Goal: Information Seeking & Learning: Find specific fact

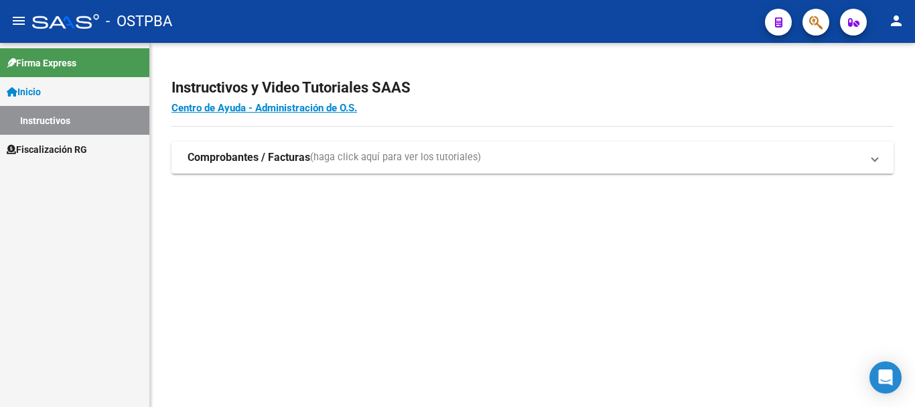
click at [33, 149] on span "Fiscalización RG" at bounding box center [47, 149] width 80 height 15
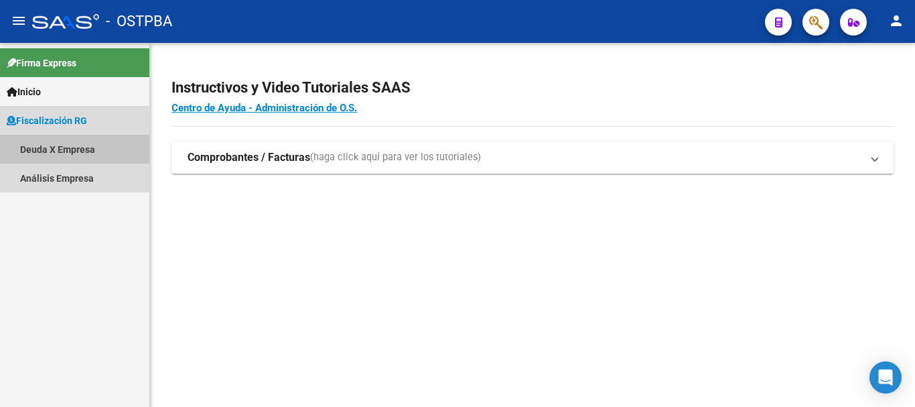
click at [74, 155] on link "Deuda X Empresa" at bounding box center [74, 149] width 149 height 29
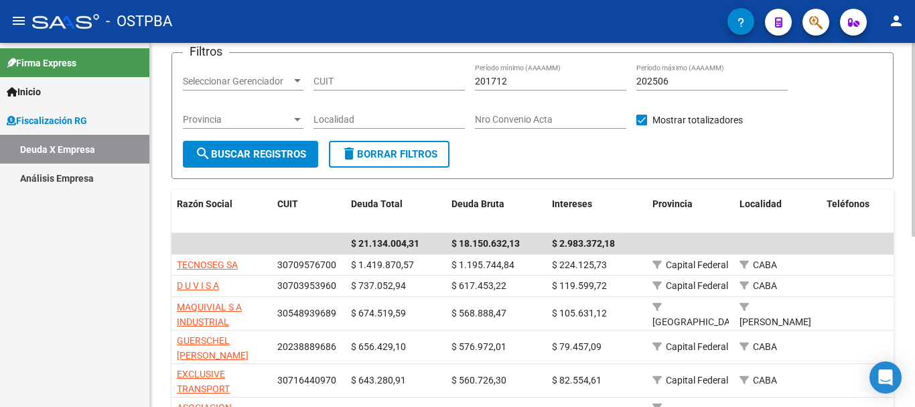
scroll to position [268, 0]
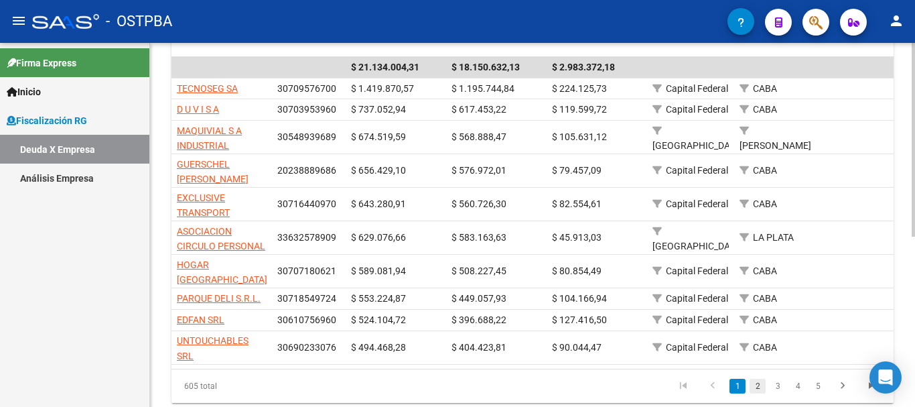
click at [758, 393] on link "2" at bounding box center [758, 386] width 16 height 15
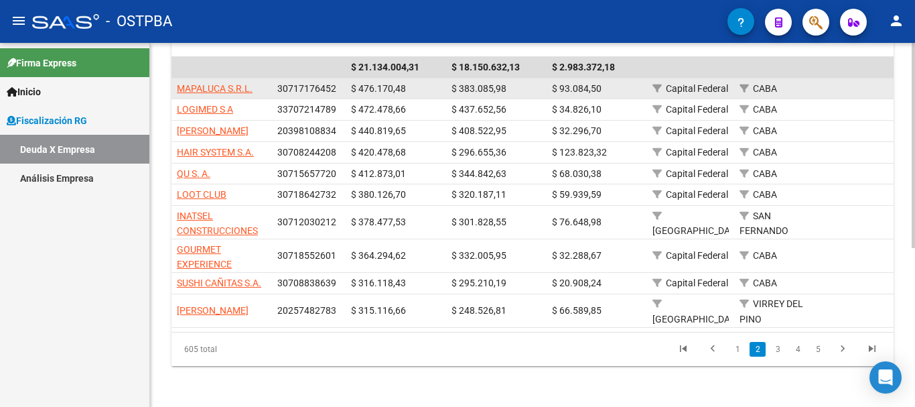
click at [283, 85] on span "30717176452" at bounding box center [306, 88] width 59 height 11
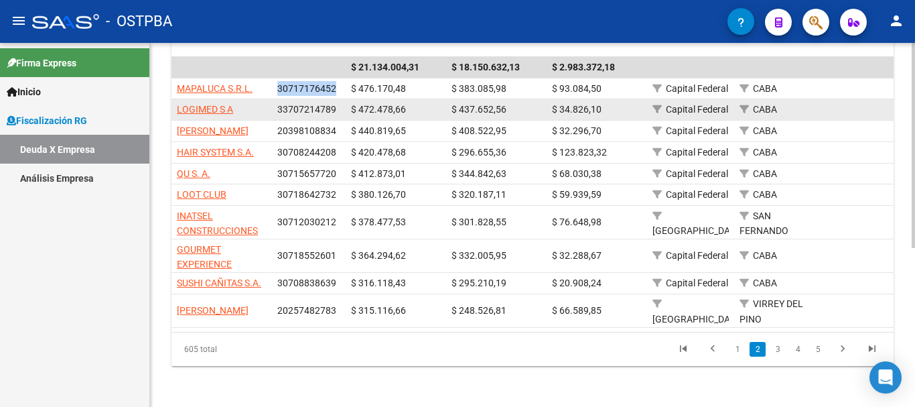
copy span "30717176452"
click at [295, 105] on span "33707214789" at bounding box center [306, 109] width 59 height 11
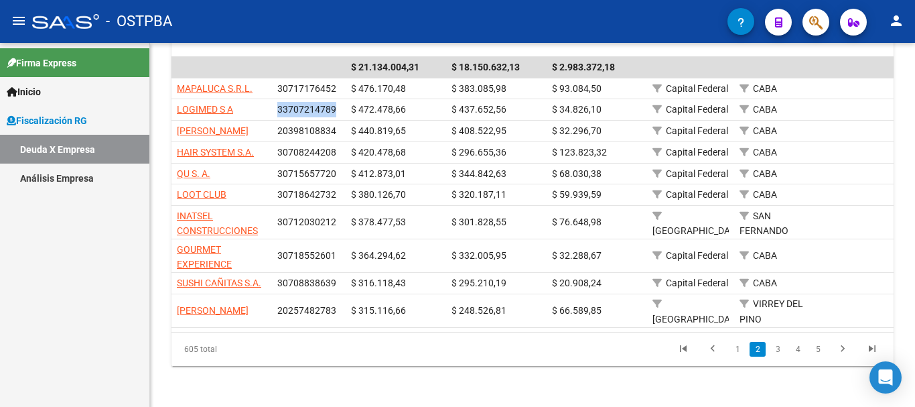
copy span "33707214789"
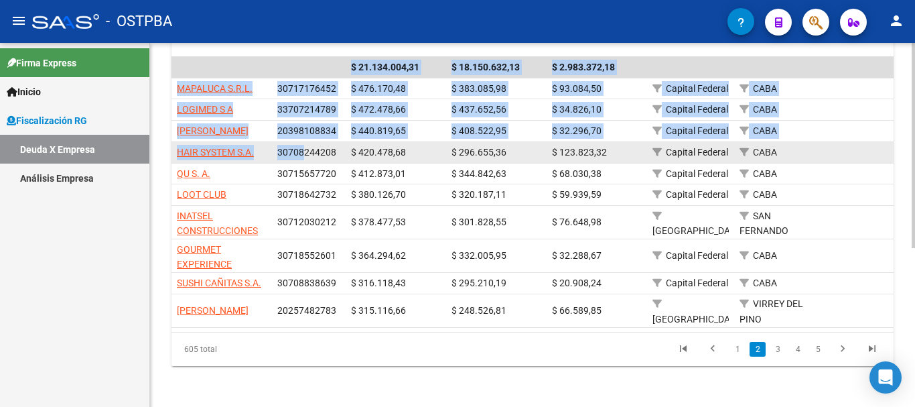
drag, startPoint x: 169, startPoint y: 153, endPoint x: 302, endPoint y: 146, distance: 133.5
click at [302, 146] on div "FISCALIZACION REGIMEN GENERAL -> Listado de Empresas Deudoras (alt+d) cloud_dow…" at bounding box center [532, 92] width 765 height 634
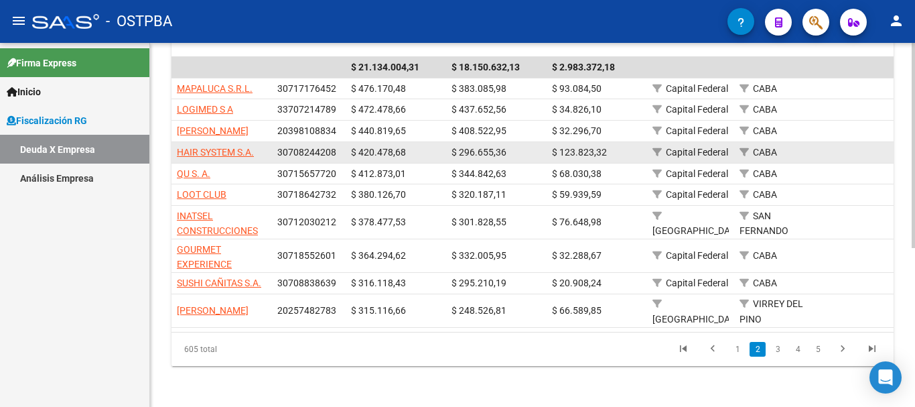
click at [310, 145] on div "30708244208" at bounding box center [308, 152] width 63 height 15
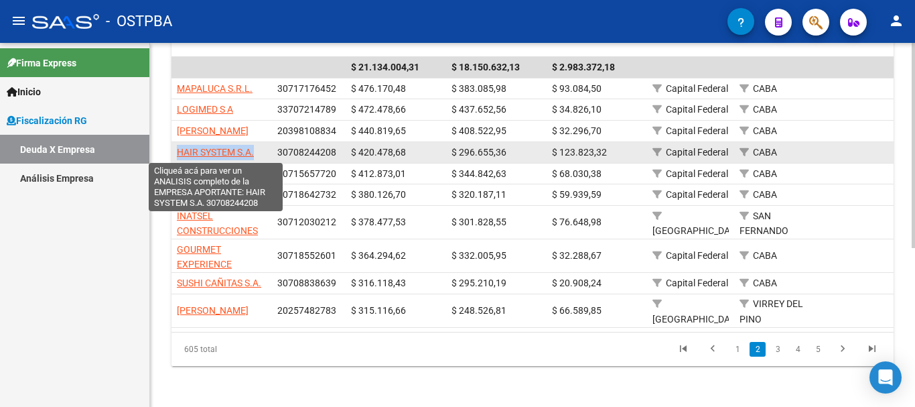
drag, startPoint x: 257, startPoint y: 153, endPoint x: 178, endPoint y: 155, distance: 79.8
click at [178, 155] on div "HAIR SYSTEM S.A." at bounding box center [222, 152] width 90 height 15
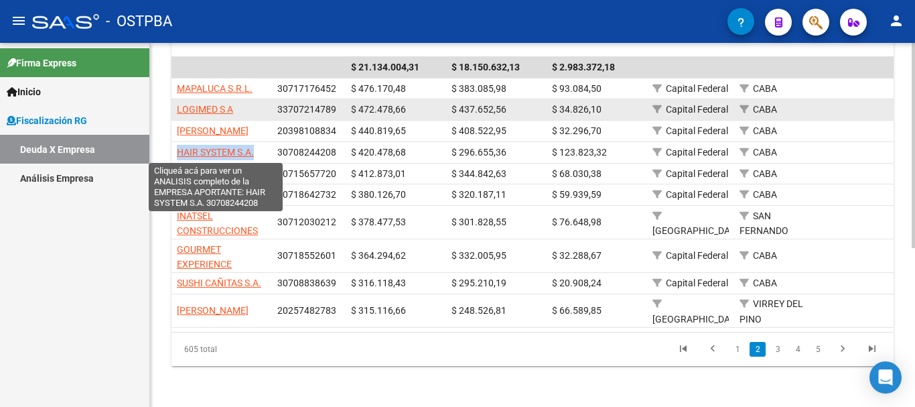
copy span "HAIR SYSTEM S.A."
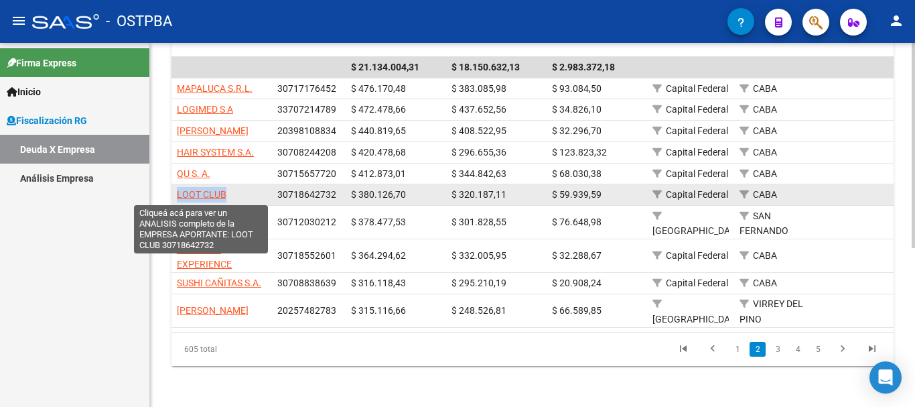
drag, startPoint x: 230, startPoint y: 196, endPoint x: 178, endPoint y: 194, distance: 52.3
click at [178, 194] on div "LOOT CLUB" at bounding box center [222, 194] width 90 height 15
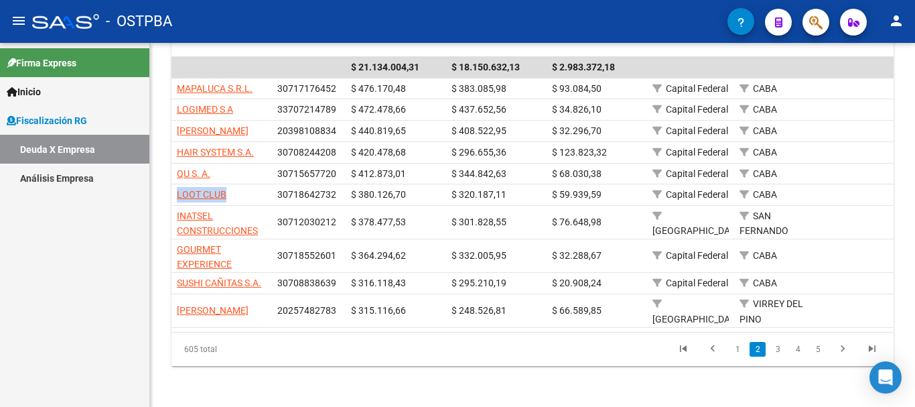
copy span "LOOT CLUB"
click at [781, 356] on link "3" at bounding box center [778, 349] width 16 height 15
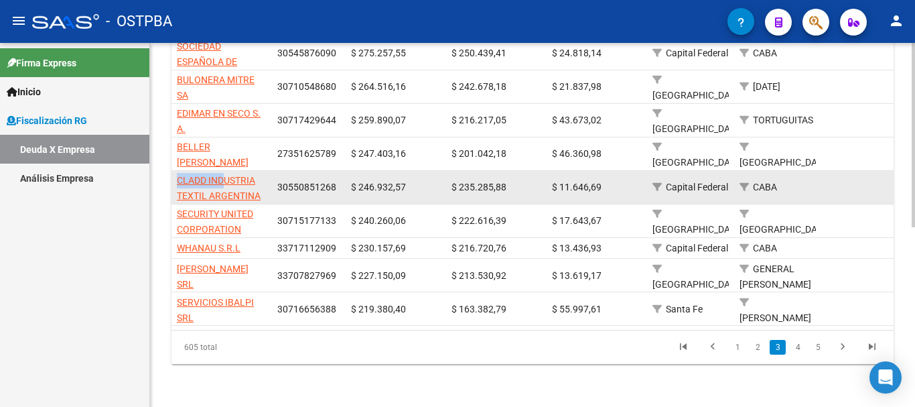
scroll to position [355, 0]
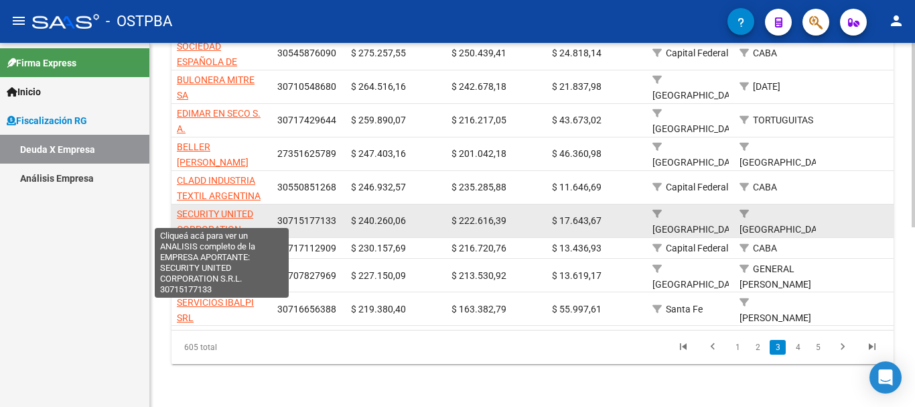
click at [231, 208] on span "SECURITY UNITED CORPORATION S.R.L." at bounding box center [215, 229] width 76 height 42
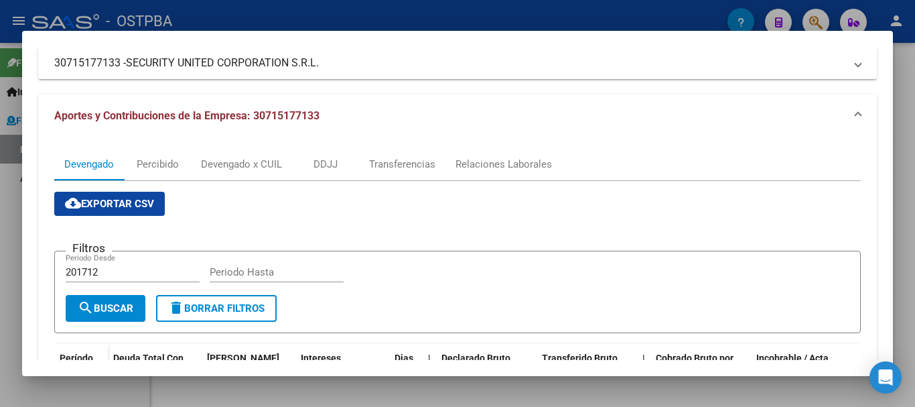
scroll to position [0, 0]
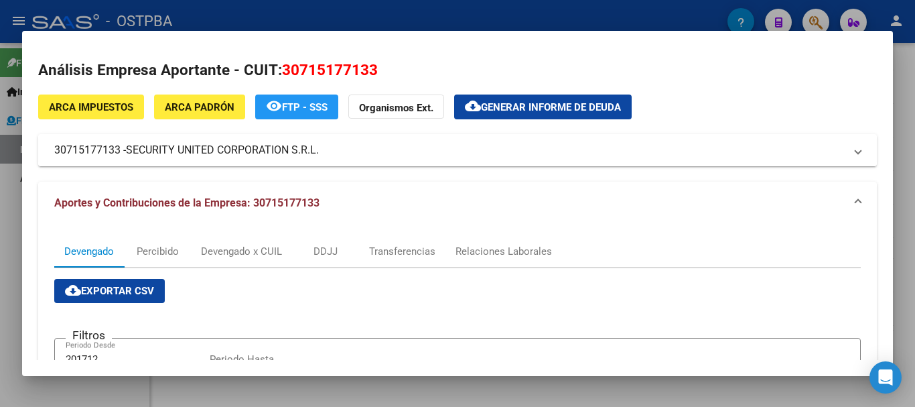
click at [103, 148] on mat-panel-title "30715177133 - SECURITY UNITED CORPORATION S.R.L." at bounding box center [449, 150] width 791 height 16
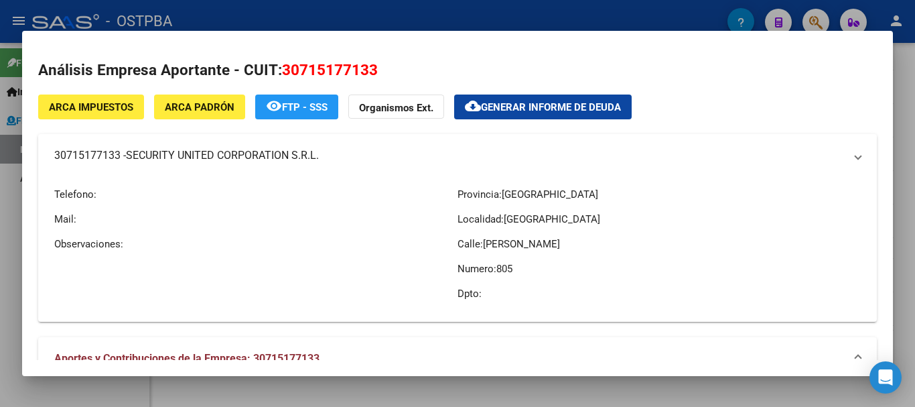
click at [103, 148] on mat-panel-title "30715177133 - SECURITY UNITED CORPORATION S.R.L." at bounding box center [449, 155] width 791 height 16
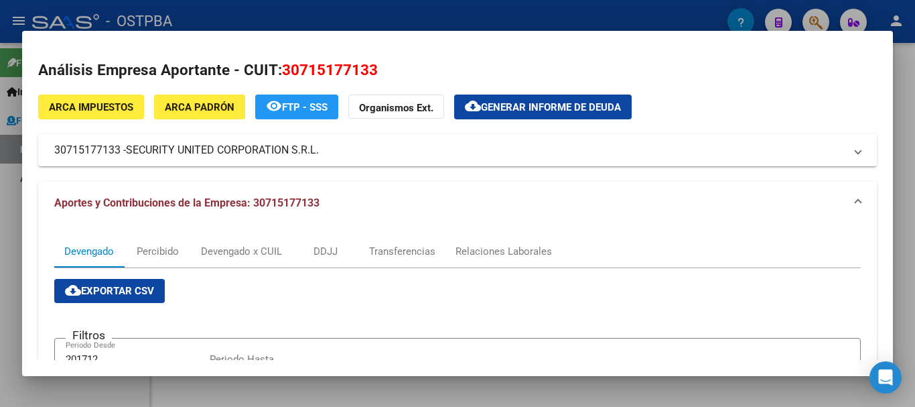
copy mat-panel-title "30715177133"
click at [249, 142] on span "SECURITY UNITED CORPORATION S.R.L." at bounding box center [222, 150] width 193 height 16
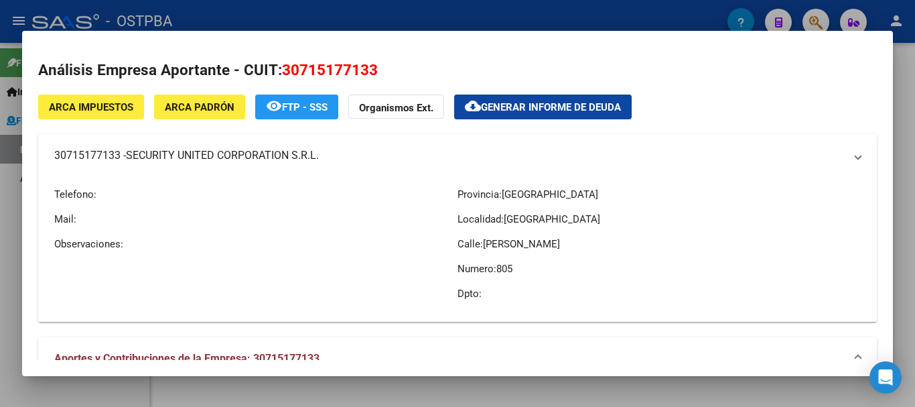
click at [249, 142] on mat-expansion-panel-header "30715177133 - SECURITY UNITED CORPORATION S.R.L." at bounding box center [457, 155] width 839 height 43
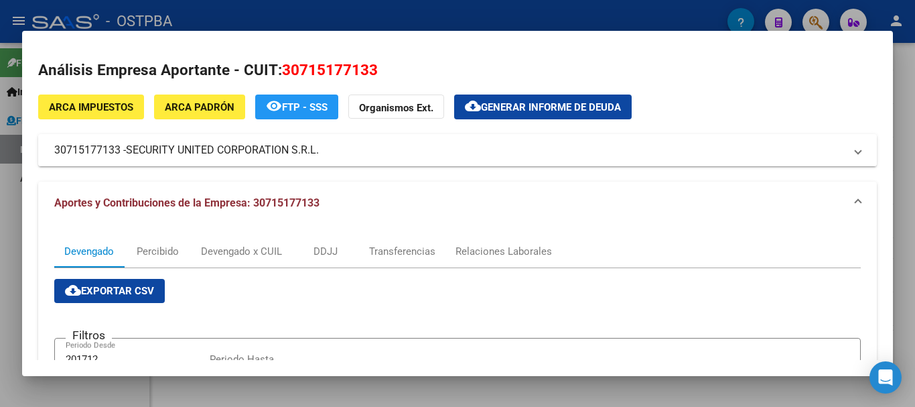
click at [249, 142] on span "SECURITY UNITED CORPORATION S.R.L." at bounding box center [222, 150] width 193 height 16
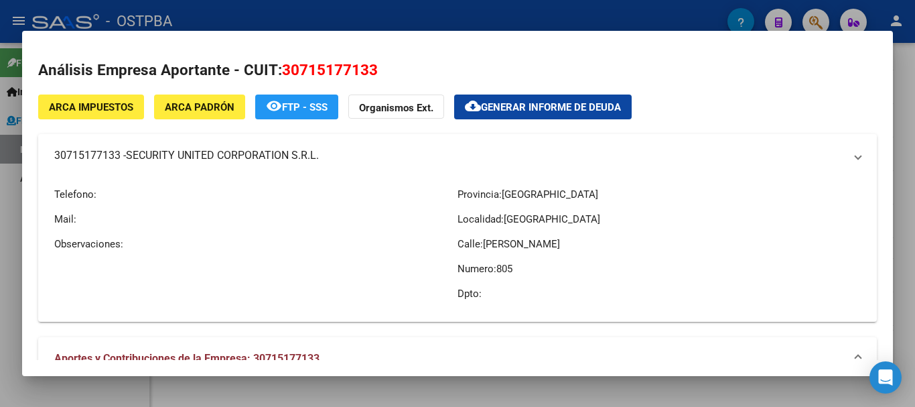
click at [249, 142] on mat-expansion-panel-header "30715177133 - SECURITY UNITED CORPORATION S.R.L." at bounding box center [457, 155] width 839 height 43
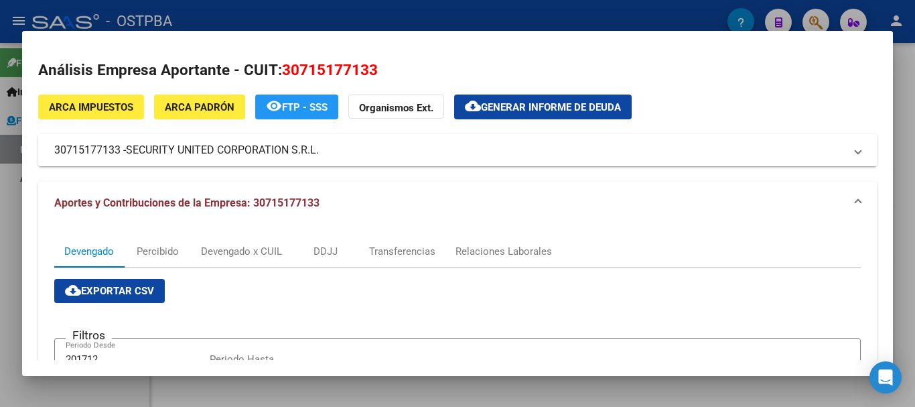
drag, startPoint x: 340, startPoint y: 151, endPoint x: 132, endPoint y: 152, distance: 208.4
click at [132, 152] on mat-panel-title "30715177133 - SECURITY UNITED CORPORATION S.R.L." at bounding box center [449, 150] width 791 height 16
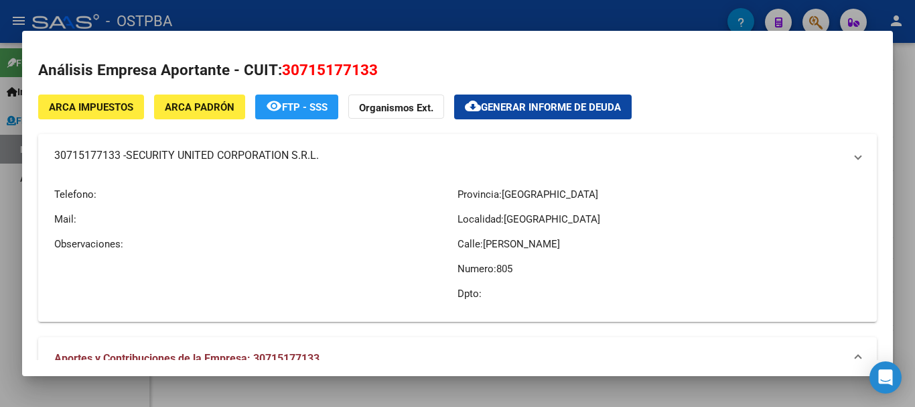
copy span "SECURITY UNITED CORPORATION S.R.L."
click at [899, 72] on div at bounding box center [457, 203] width 915 height 407
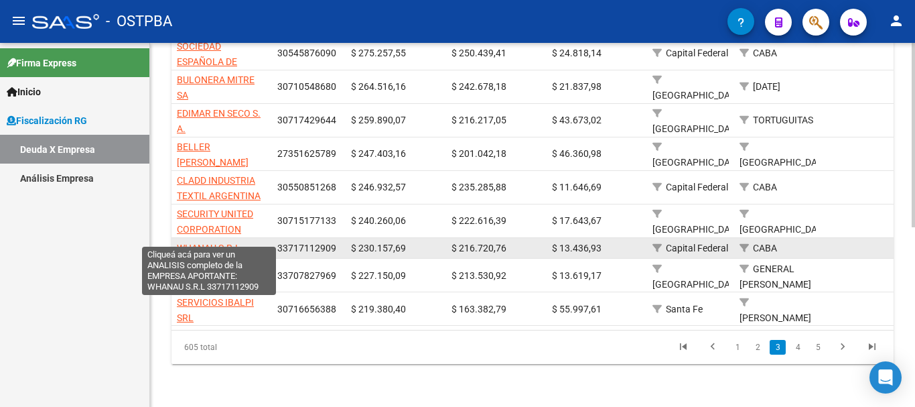
click at [212, 243] on span "WHANAU S.R.L" at bounding box center [209, 248] width 64 height 11
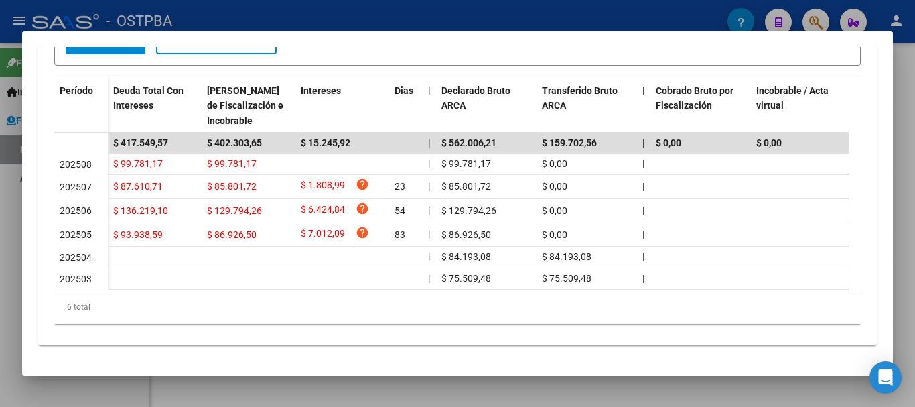
scroll to position [368, 0]
click at [915, 143] on div at bounding box center [457, 203] width 915 height 407
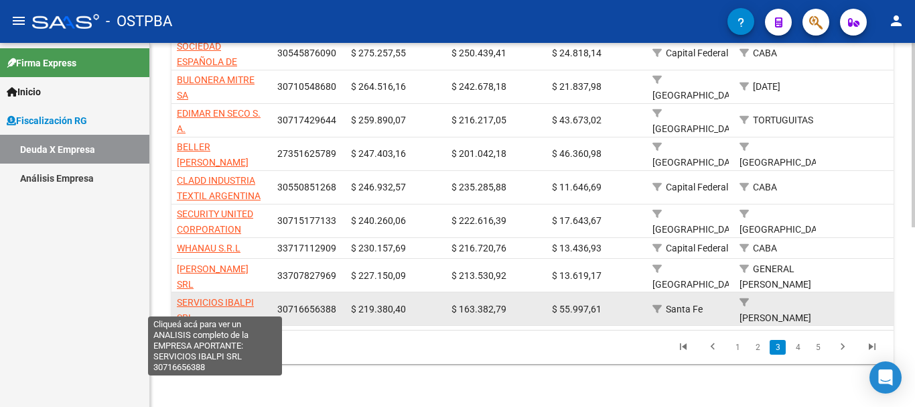
click at [237, 297] on span "SERVICIOS IBALPI SRL" at bounding box center [215, 310] width 77 height 26
type textarea "30716656388"
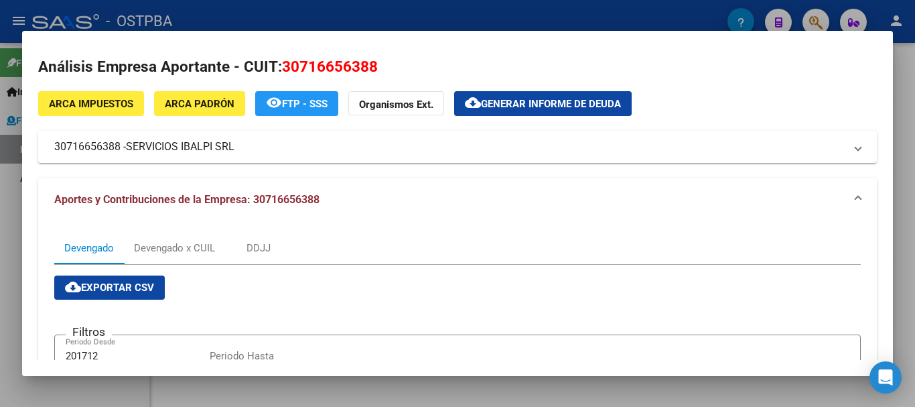
scroll to position [0, 0]
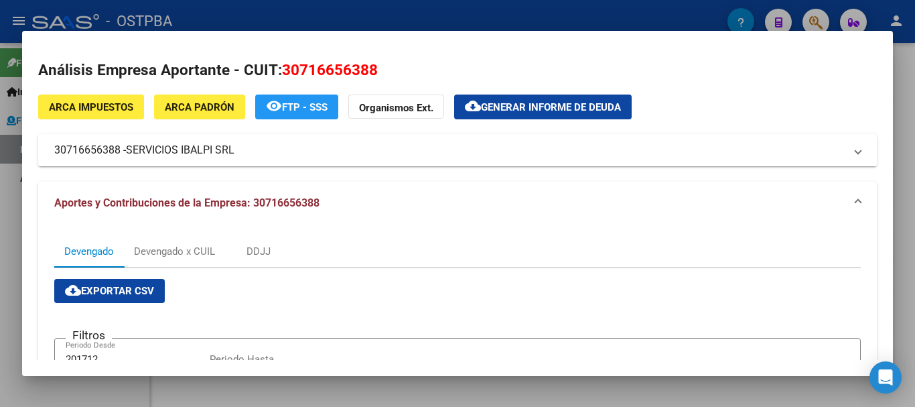
drag, startPoint x: 245, startPoint y: 155, endPoint x: 131, endPoint y: 161, distance: 114.0
click at [131, 161] on mat-expansion-panel-header "30716656388 - SERVICIOS IBALPI SRL" at bounding box center [457, 150] width 839 height 32
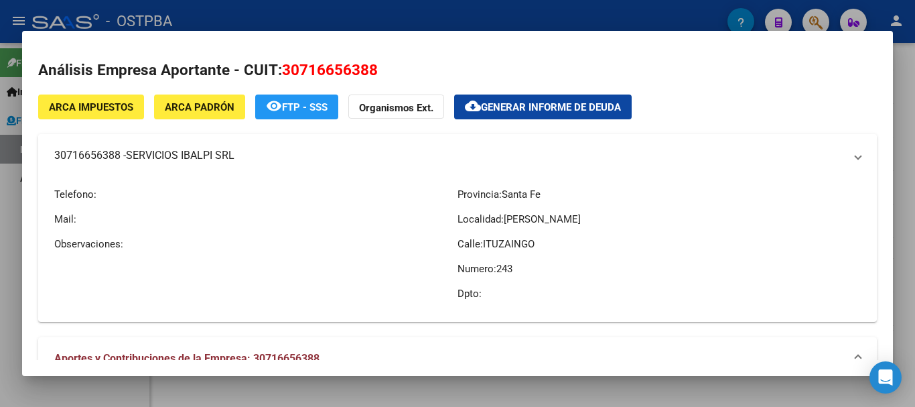
copy span "SERVICIOS IBALPI SRL"
click at [101, 149] on mat-panel-title "30716656388 - SERVICIOS IBALPI SRL" at bounding box center [449, 155] width 791 height 16
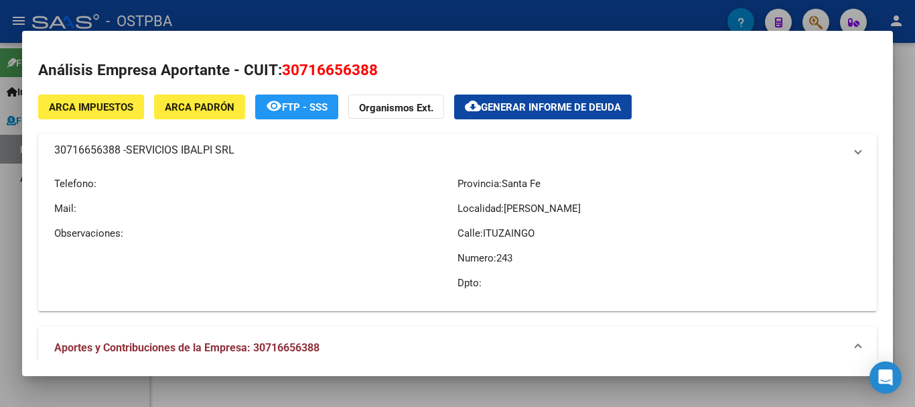
click at [101, 149] on mat-panel-title "30716656388 - SERVICIOS IBALPI SRL" at bounding box center [449, 150] width 791 height 16
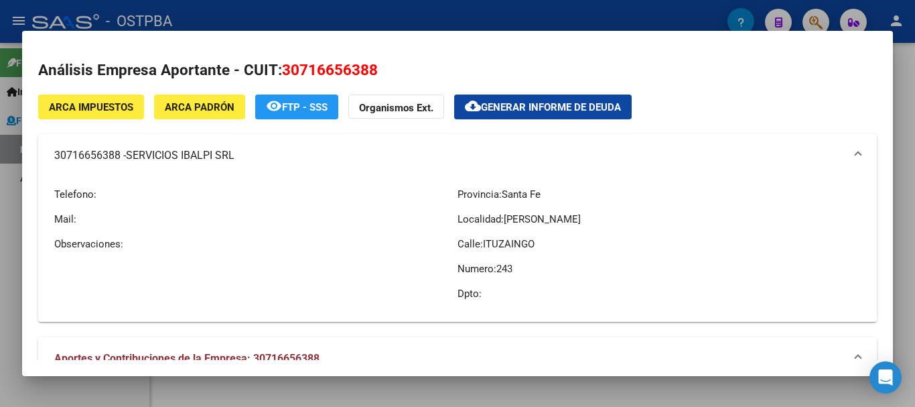
copy mat-panel-title "30716656388"
